Goal: Information Seeking & Learning: Learn about a topic

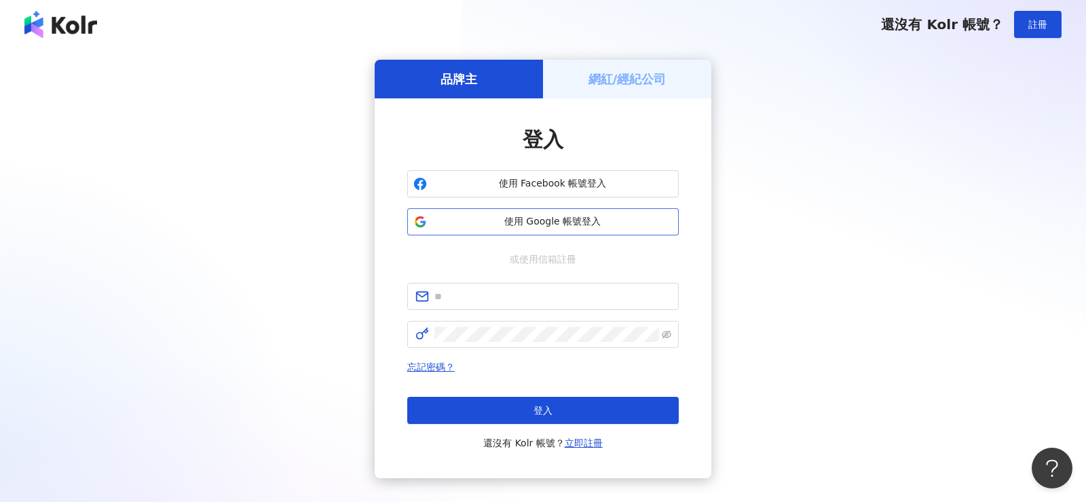
click at [548, 222] on span "使用 Google 帳號登入" at bounding box center [552, 222] width 240 height 14
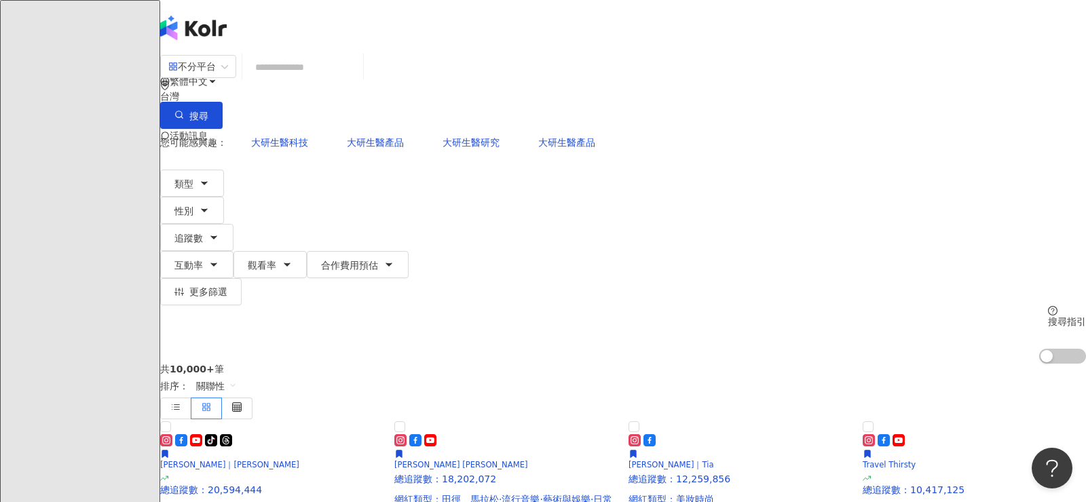
click at [358, 75] on input "search" at bounding box center [303, 67] width 110 height 26
type input "***"
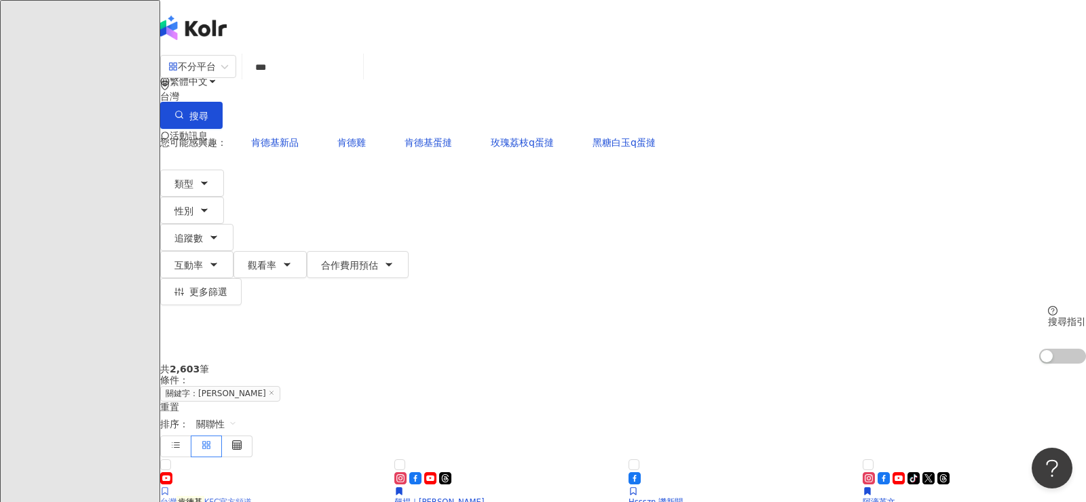
click at [290, 457] on img at bounding box center [271, 457] width 223 height 0
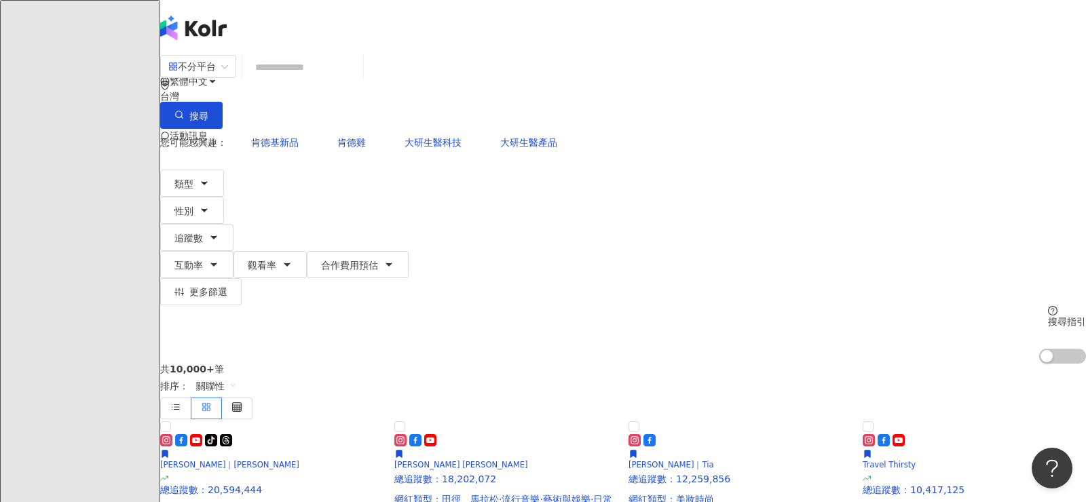
click at [433, 364] on div "共 10,000+ 筆 排序： 關聯性" at bounding box center [622, 392] width 925 height 56
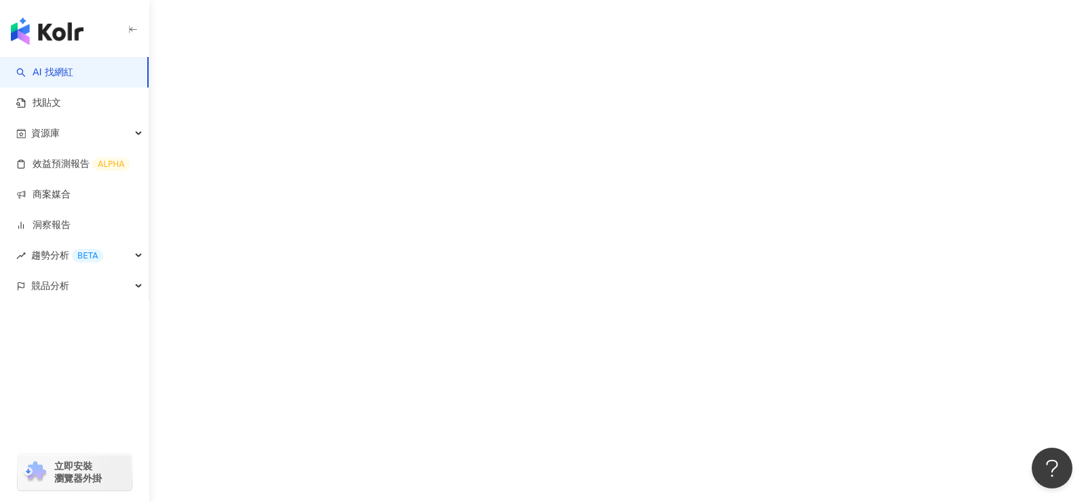
scroll to position [62, 0]
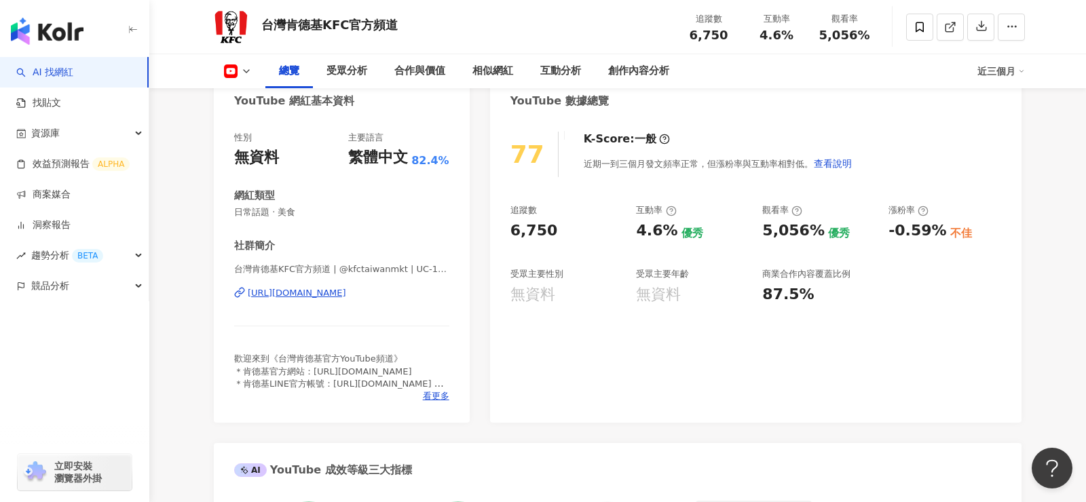
scroll to position [140, 0]
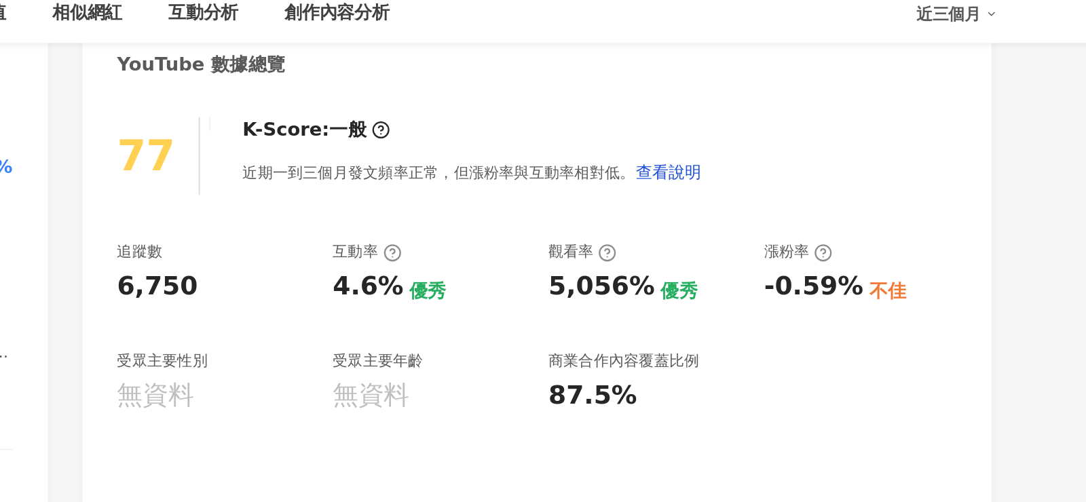
click at [510, 206] on div "追蹤數" at bounding box center [523, 210] width 26 height 12
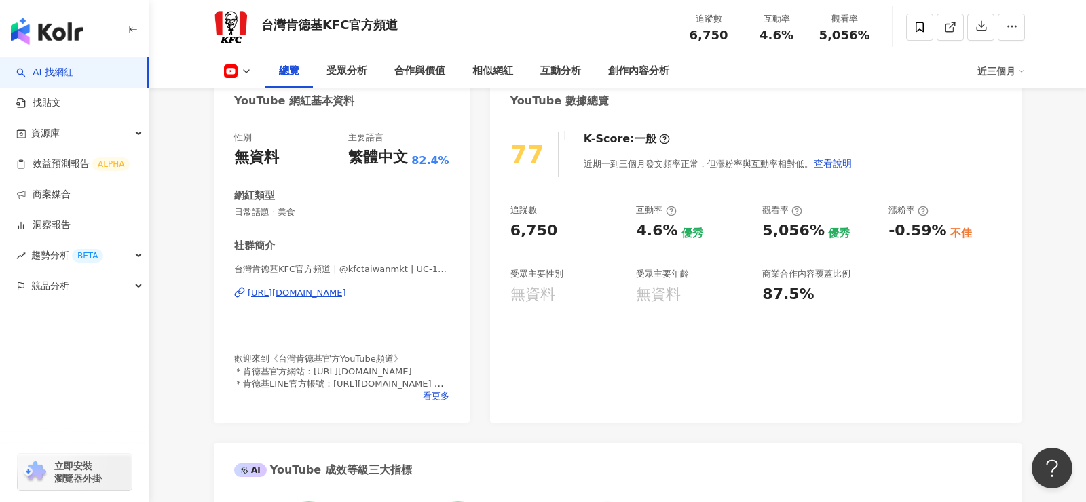
scroll to position [0, 0]
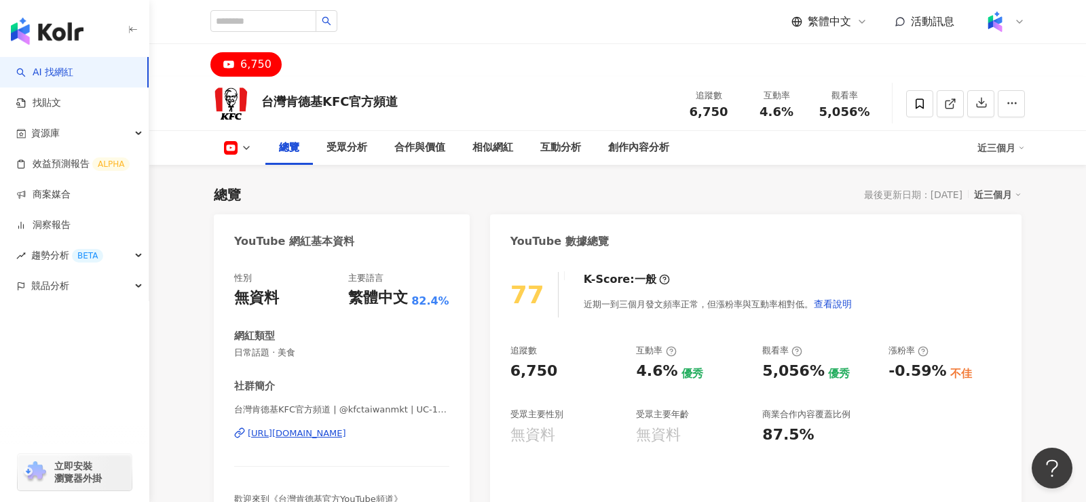
click at [235, 151] on icon at bounding box center [231, 148] width 14 height 14
click at [347, 197] on div "總覽 最後更新日期：[DATE] 近三個月" at bounding box center [617, 194] width 807 height 19
click at [236, 141] on icon at bounding box center [231, 148] width 14 height 14
click at [377, 73] on div "6,750" at bounding box center [617, 60] width 868 height 33
click at [59, 27] on img "button" at bounding box center [47, 31] width 73 height 27
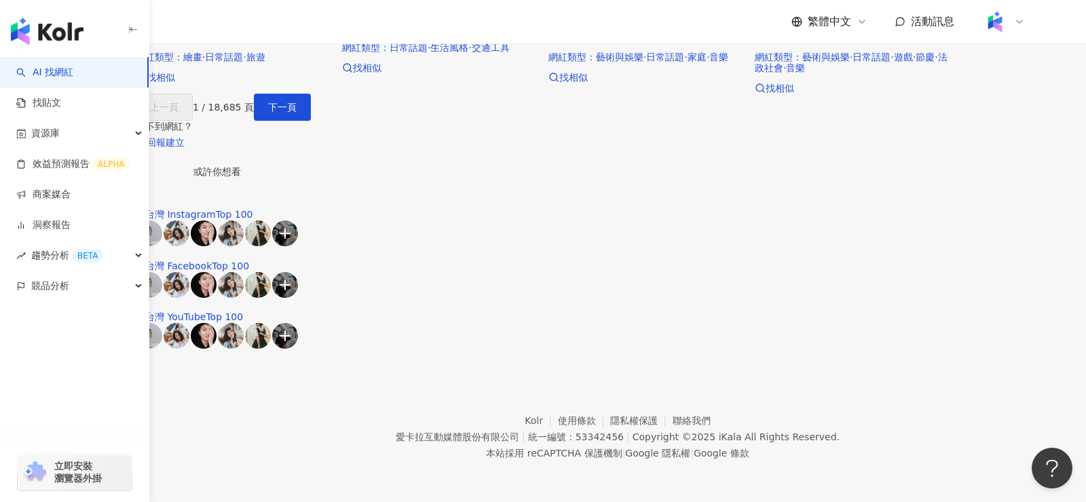
scroll to position [1105, 0]
click at [61, 106] on link "找貼文" at bounding box center [38, 103] width 45 height 14
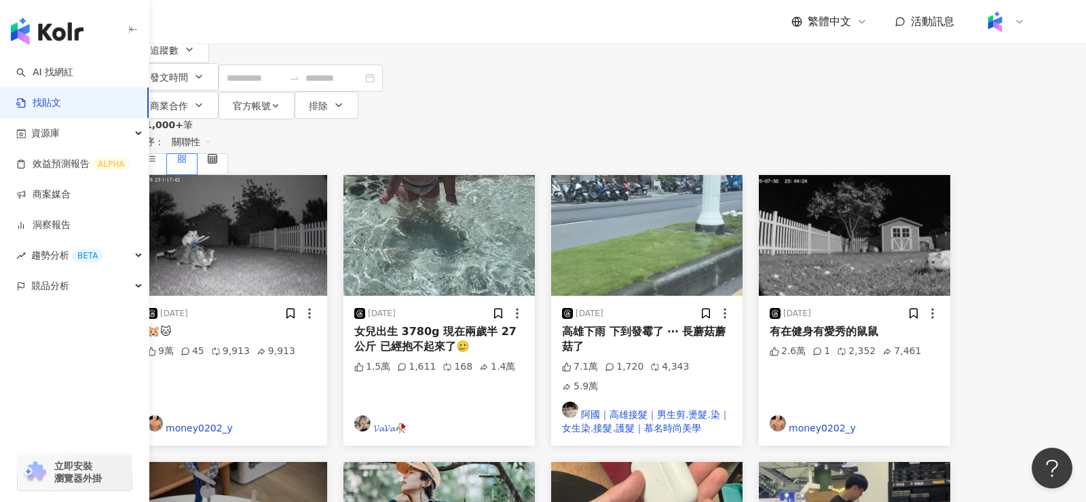
scroll to position [161, 0]
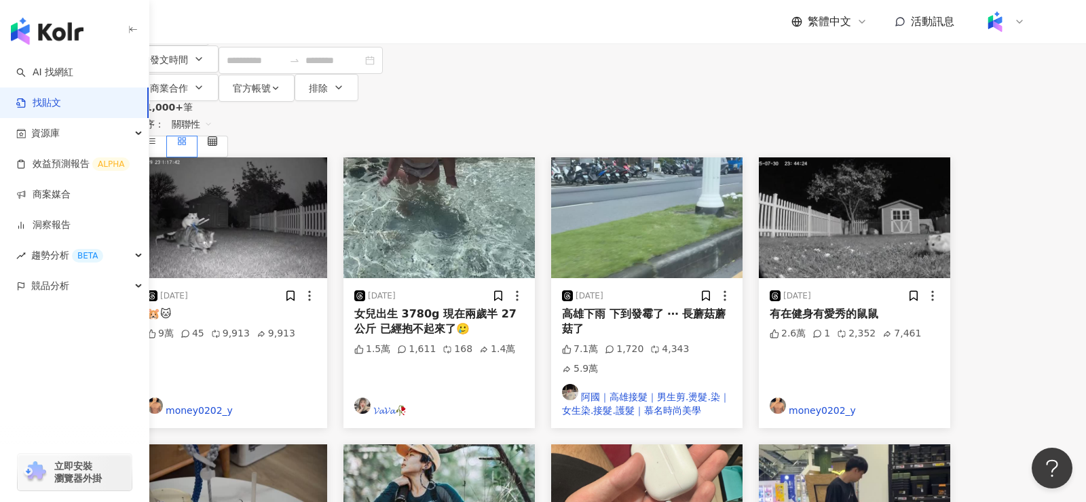
click at [950, 278] on div "[DATE] 有在健身有愛秀的鼠鼠 2.6萬 1 2,352 7,461 money0202_y" at bounding box center [854, 353] width 191 height 150
click at [893, 157] on img at bounding box center [854, 217] width 191 height 121
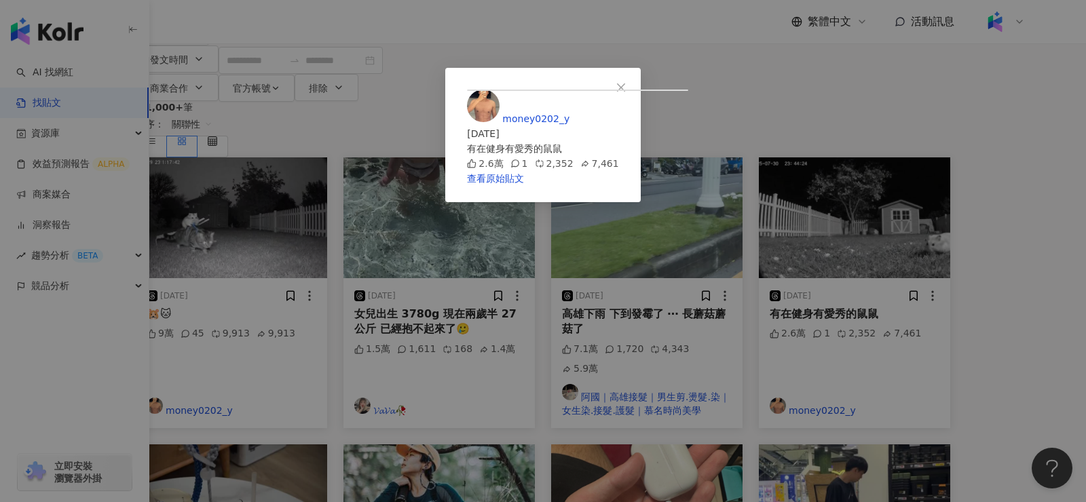
click at [890, 159] on div "money0202_y [DATE] 有在健身有愛秀的鼠鼠 2.6萬 1 2,352 7,461 查看原始貼文" at bounding box center [543, 251] width 1086 height 502
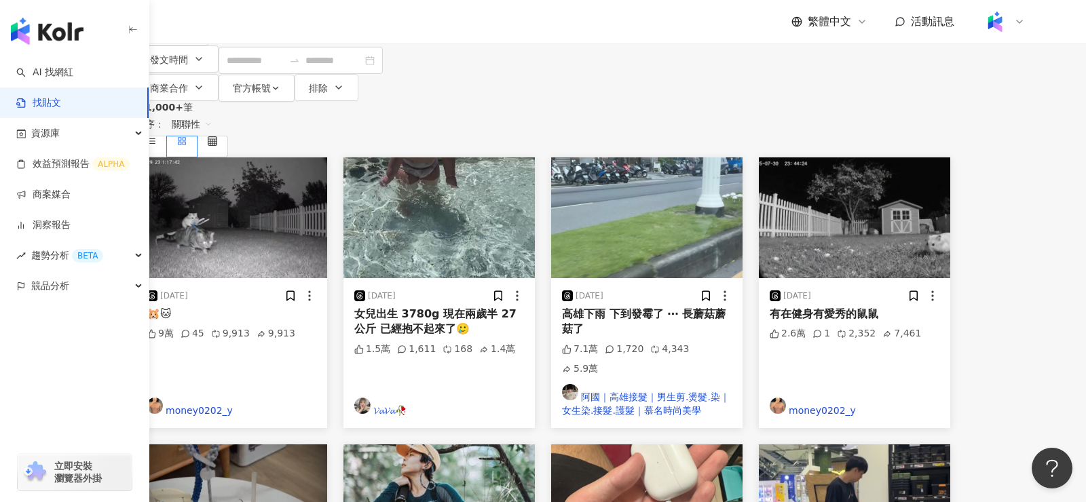
click at [892, 307] on div "有在健身有愛秀的鼠鼠" at bounding box center [854, 314] width 170 height 15
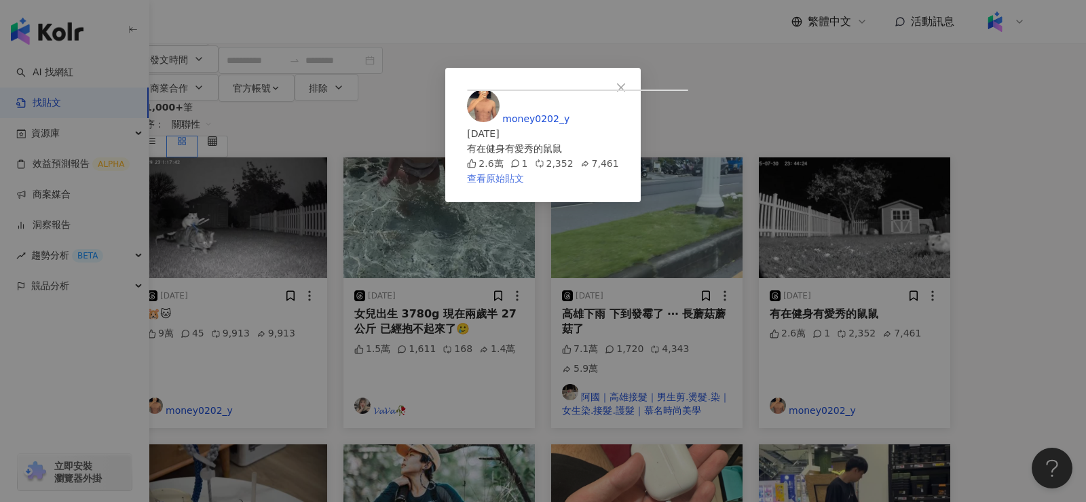
click at [524, 184] on link "查看原始貼文" at bounding box center [495, 178] width 57 height 11
